Goal: Obtain resource: Download file/media

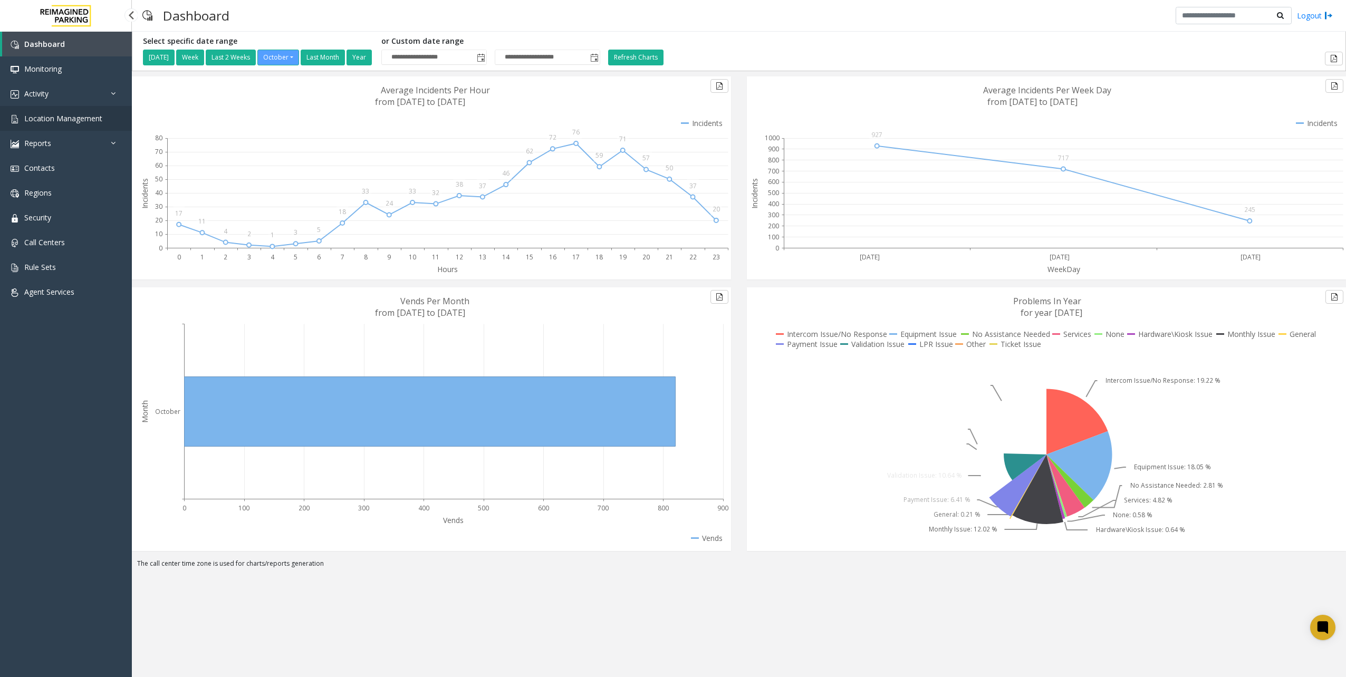
click at [62, 127] on link "Location Management" at bounding box center [66, 118] width 132 height 25
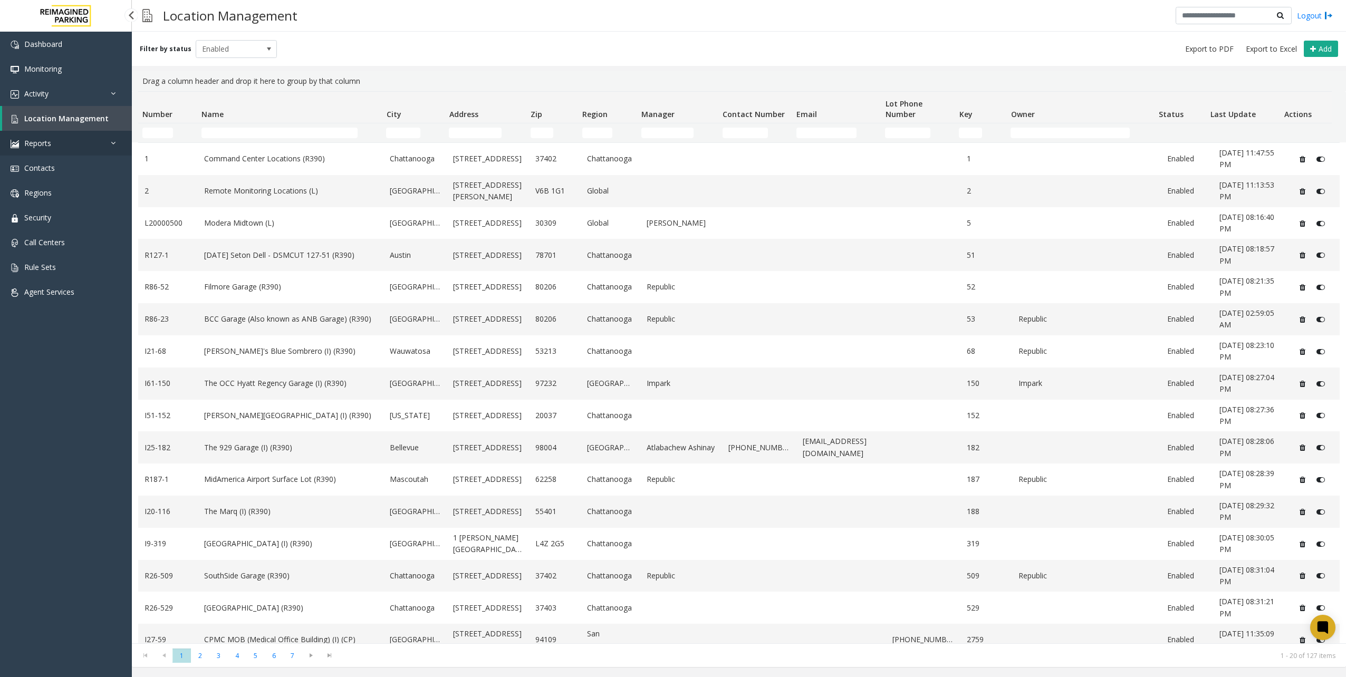
click at [52, 141] on link "Reports" at bounding box center [66, 143] width 132 height 25
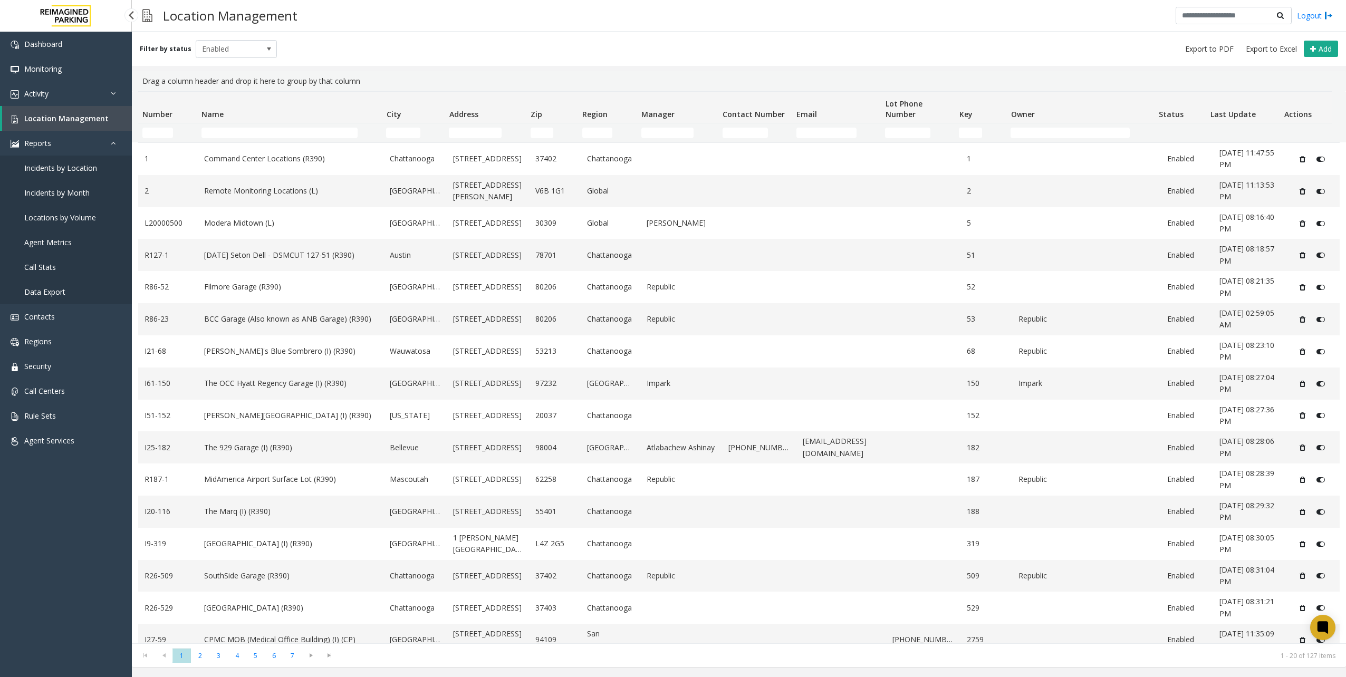
click at [69, 289] on link "Data Export" at bounding box center [66, 292] width 132 height 25
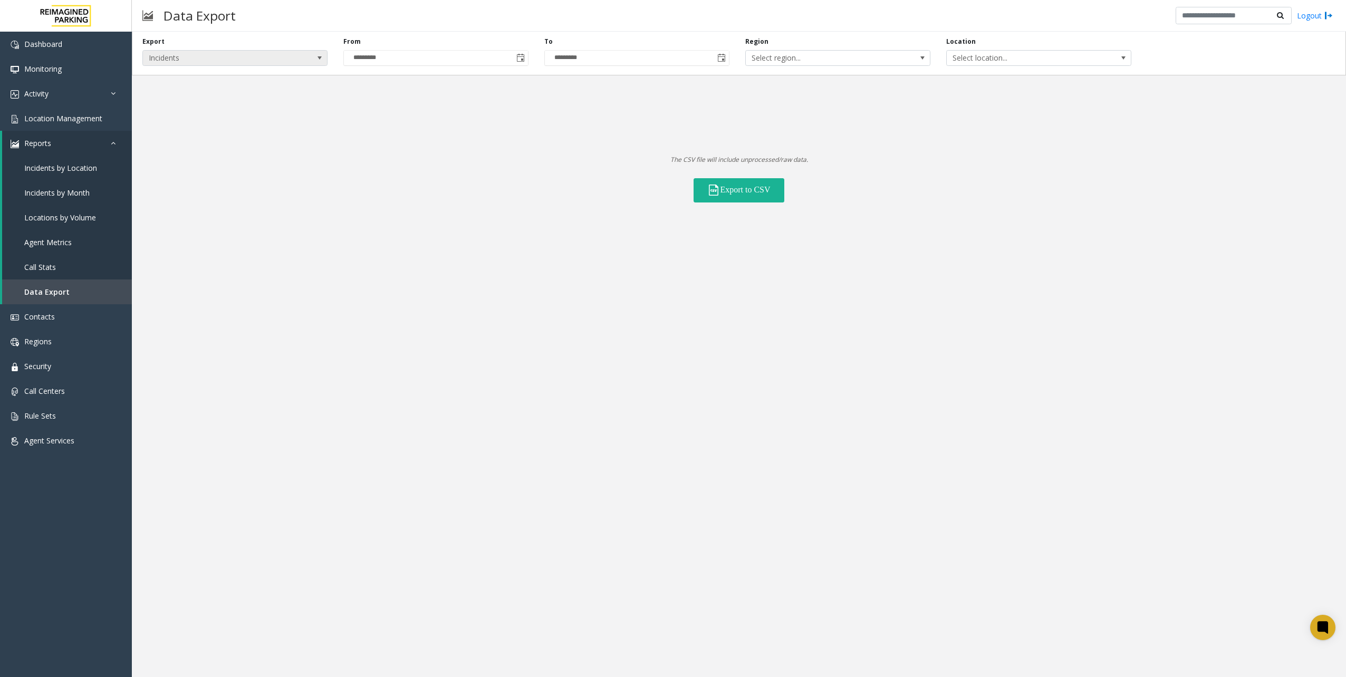
click at [268, 60] on span "Incidents" at bounding box center [216, 58] width 147 height 15
click at [173, 91] on li "Locations" at bounding box center [235, 89] width 182 height 14
click at [937, 60] on span "All Statuses" at bounding box center [920, 58] width 147 height 15
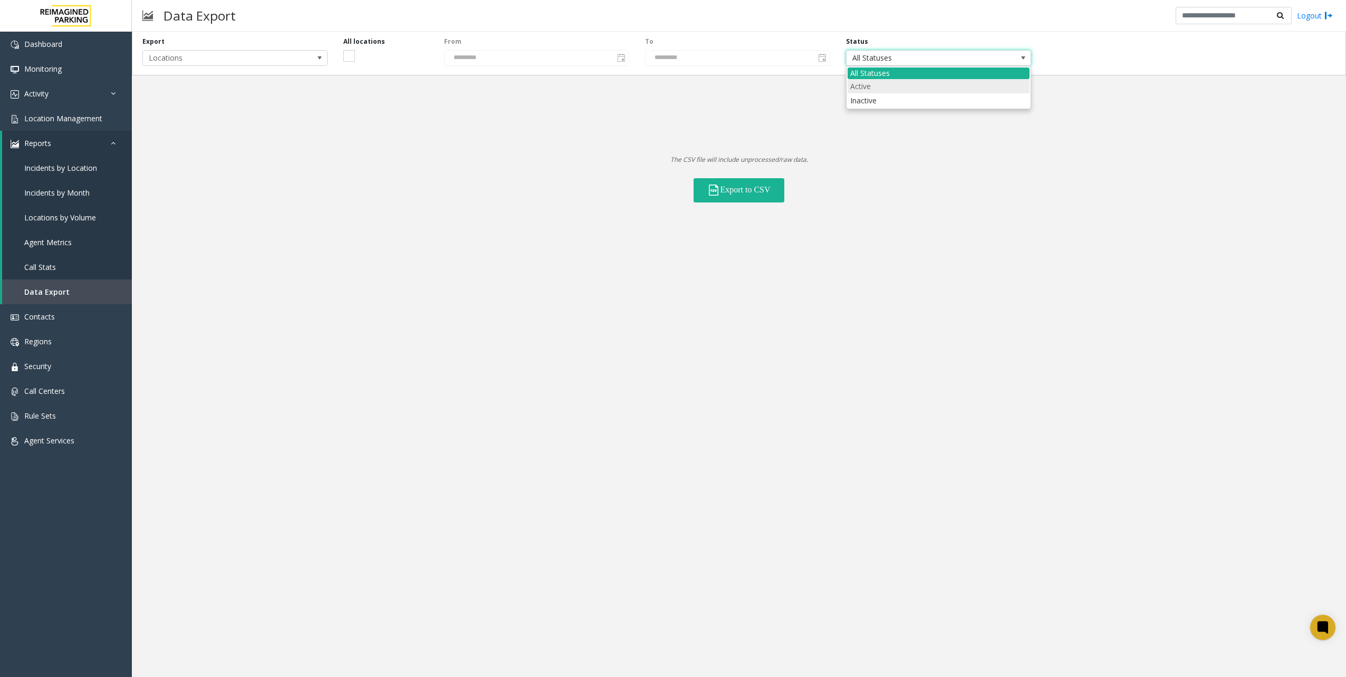
click at [873, 84] on li "Active" at bounding box center [939, 86] width 182 height 14
click at [728, 190] on button "Export to CSV" at bounding box center [739, 190] width 91 height 24
